Goal: Information Seeking & Learning: Learn about a topic

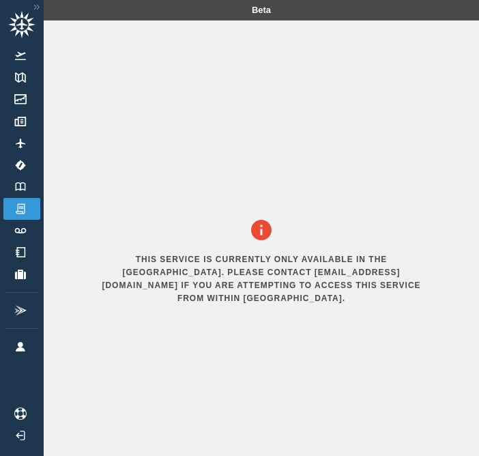
click at [106, 224] on div "This service is currently only available in the [GEOGRAPHIC_DATA]. Please conta…" at bounding box center [261, 264] width 381 height 489
click at [29, 210] on link "Insurance" at bounding box center [21, 209] width 37 height 22
drag, startPoint x: 0, startPoint y: 0, endPoint x: 158, endPoint y: 190, distance: 246.7
click at [158, 190] on div "This service is currently only available in the [GEOGRAPHIC_DATA]. Please conta…" at bounding box center [261, 264] width 381 height 489
